Goal: Task Accomplishment & Management: Complete application form

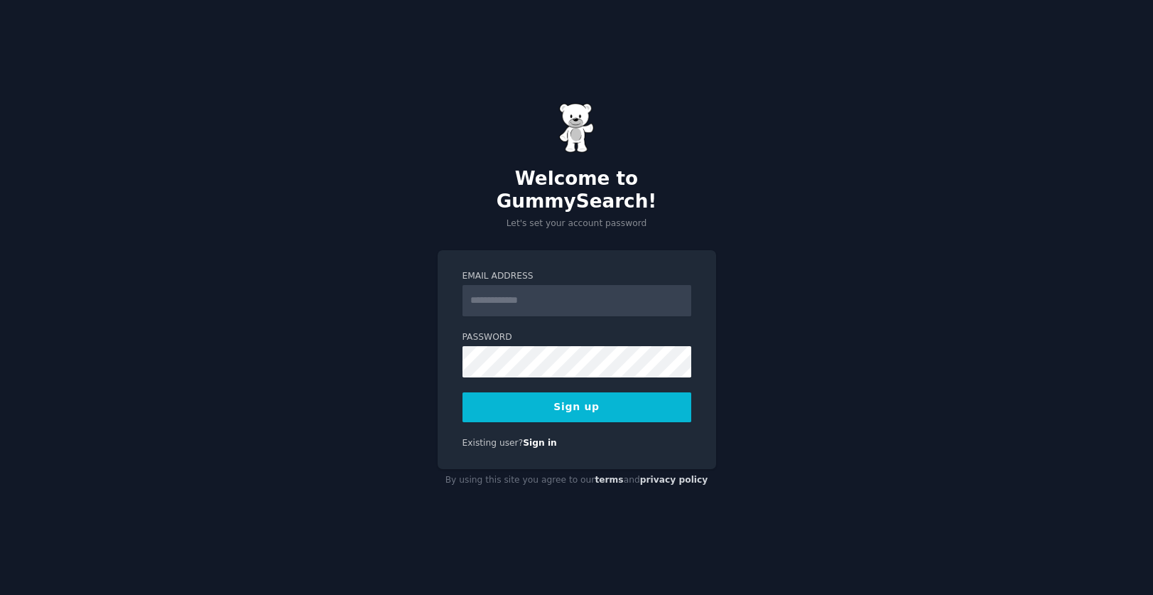
click at [521, 290] on input "Email Address" at bounding box center [576, 300] width 229 height 31
type input "**********"
click at [474, 452] on div "**********" at bounding box center [577, 359] width 278 height 219
click at [596, 395] on button "Sign up" at bounding box center [576, 407] width 229 height 30
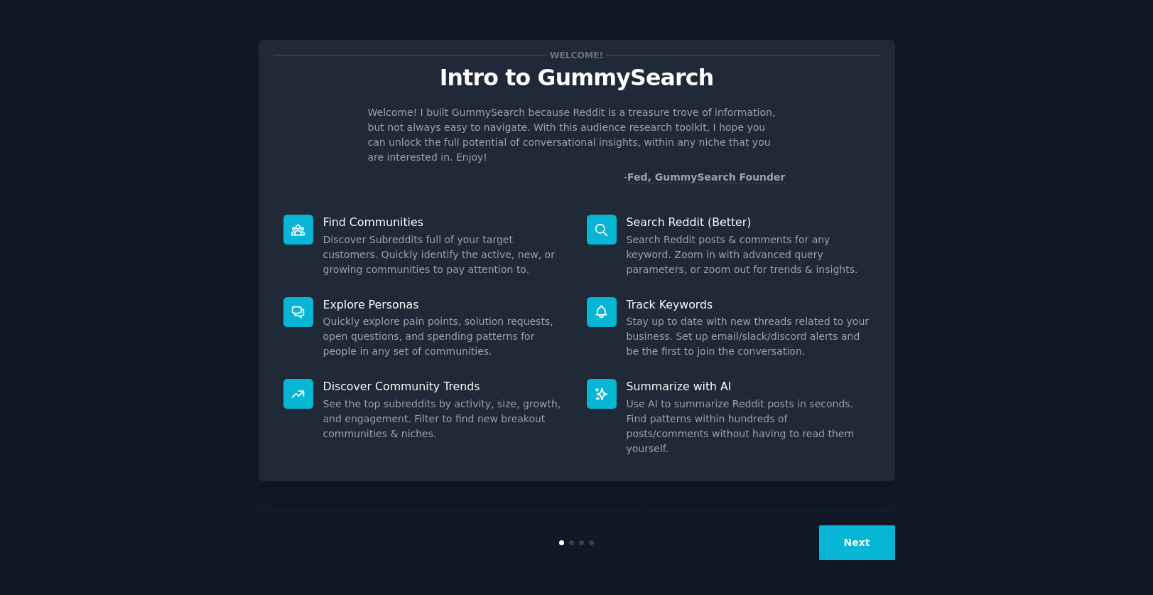
click at [859, 547] on button "Next" at bounding box center [857, 542] width 76 height 35
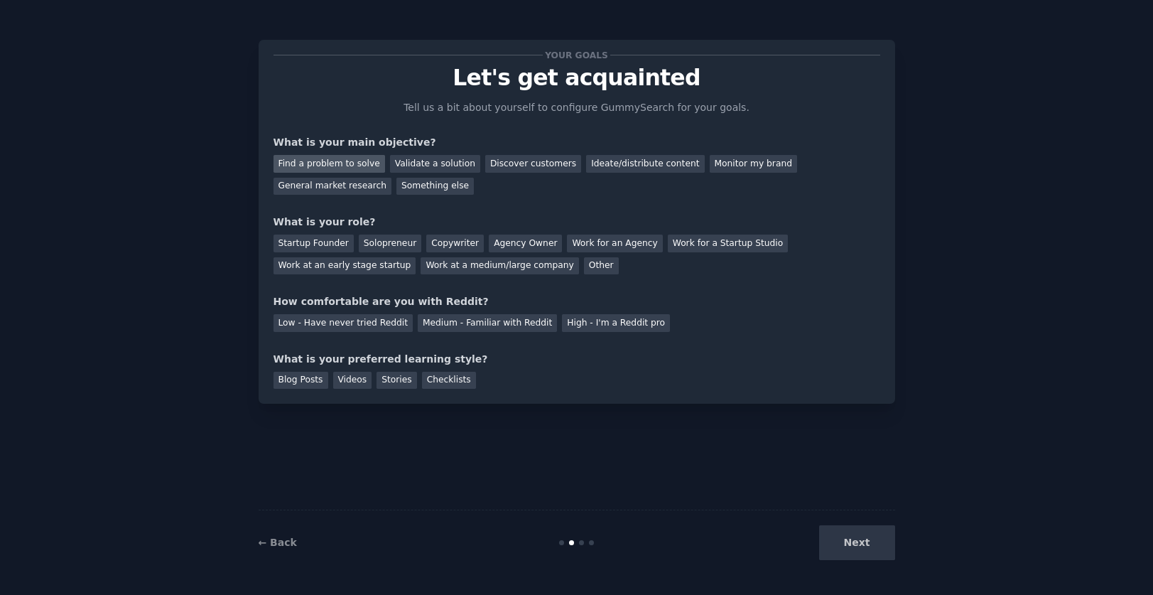
click at [326, 161] on div "Find a problem to solve" at bounding box center [329, 164] width 112 height 18
click at [507, 161] on div "Discover customers" at bounding box center [533, 164] width 96 height 18
click at [362, 159] on div "Find a problem to solve" at bounding box center [329, 164] width 112 height 18
click at [390, 241] on div "Solopreneur" at bounding box center [390, 243] width 63 height 18
drag, startPoint x: 453, startPoint y: 240, endPoint x: 437, endPoint y: 238, distance: 16.5
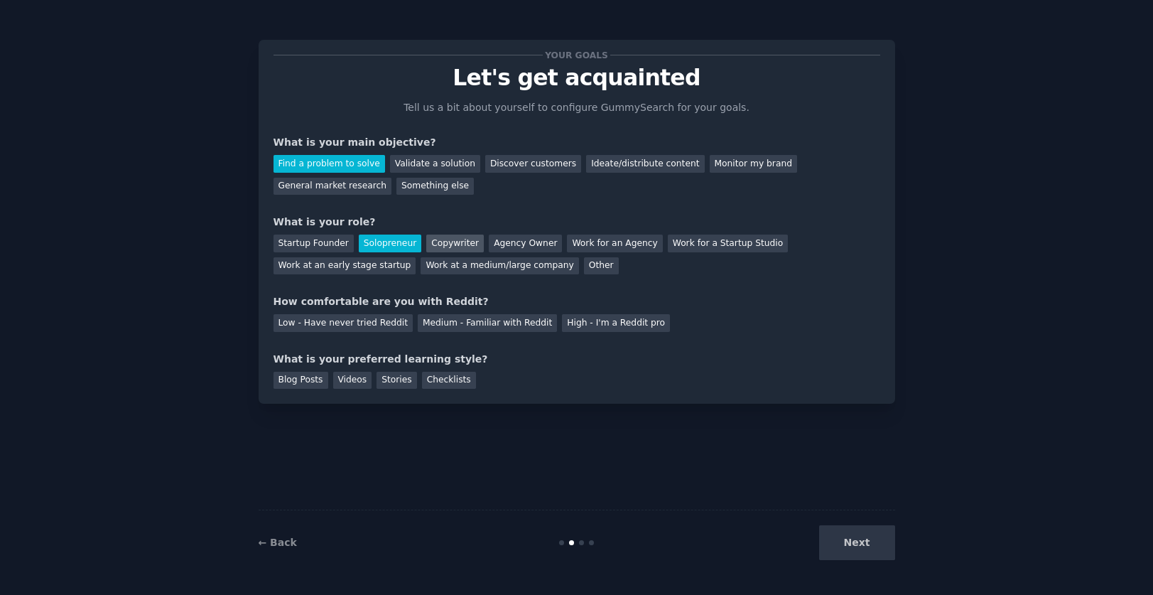
click at [452, 239] on div "Copywriter" at bounding box center [455, 243] width 58 height 18
click at [376, 237] on div "Solopreneur" at bounding box center [390, 243] width 63 height 18
click at [390, 323] on div "Low - Have never tried Reddit" at bounding box center [342, 323] width 139 height 18
click at [357, 386] on div "Videos" at bounding box center [352, 381] width 39 height 18
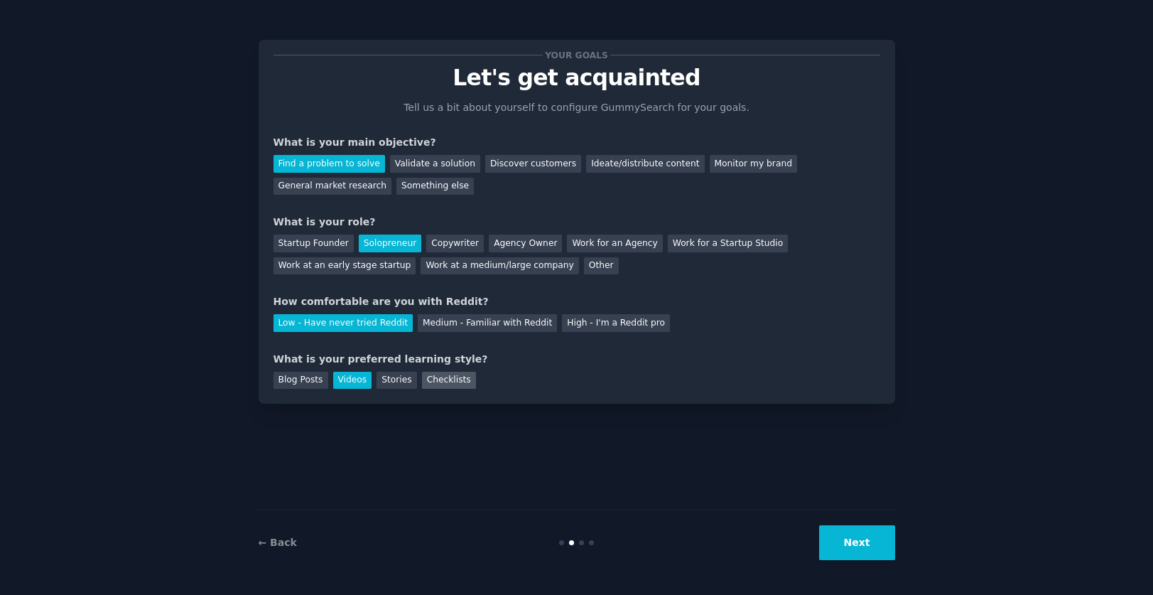
click at [456, 376] on div "Checklists" at bounding box center [449, 381] width 54 height 18
click at [861, 546] on button "Next" at bounding box center [857, 542] width 76 height 35
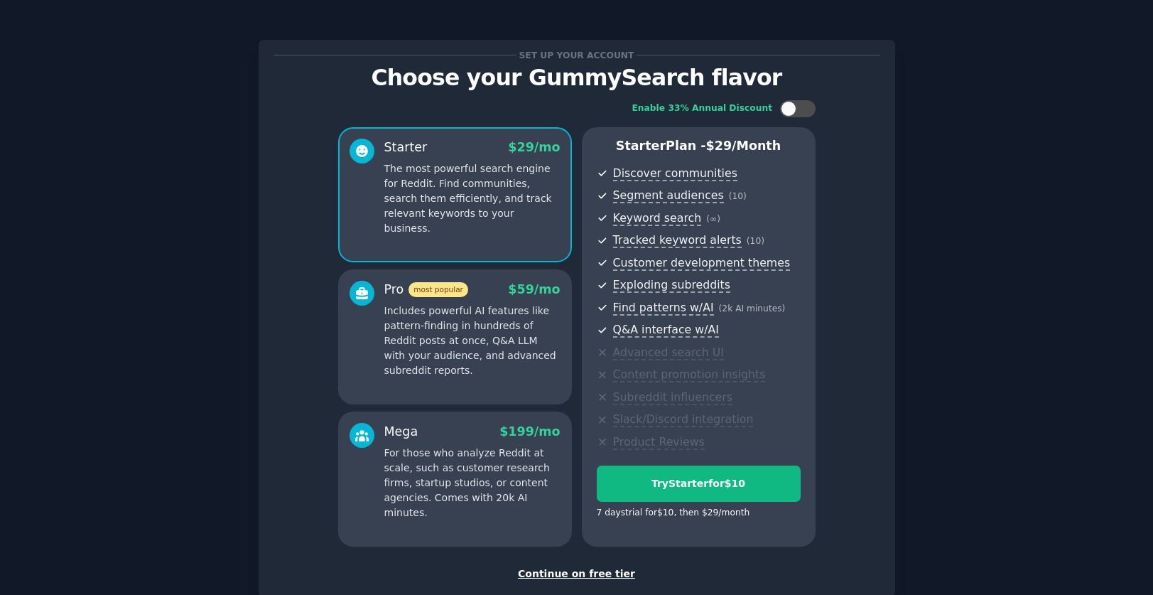
click at [585, 572] on div "Continue on free tier" at bounding box center [576, 573] width 607 height 15
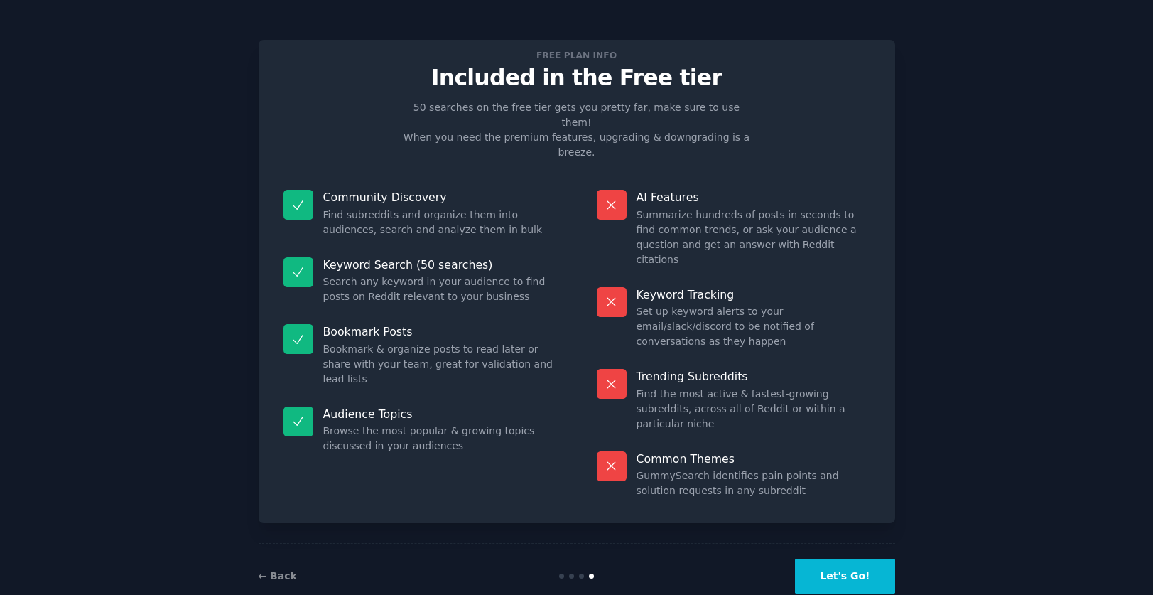
click at [846, 558] on button "Let's Go!" at bounding box center [844, 575] width 99 height 35
